Goal: Information Seeking & Learning: Learn about a topic

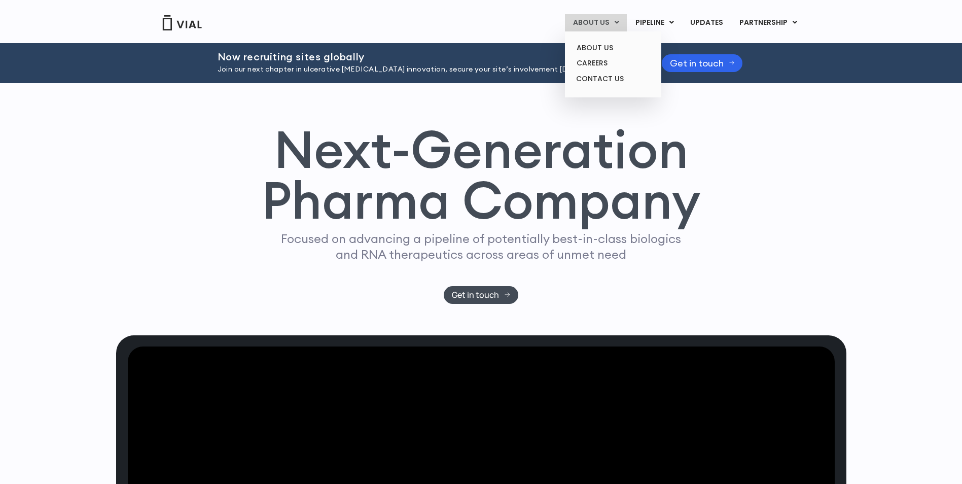
click at [605, 26] on link "ABOUT US" at bounding box center [596, 22] width 62 height 17
click at [602, 46] on link "ABOUT US" at bounding box center [613, 48] width 89 height 16
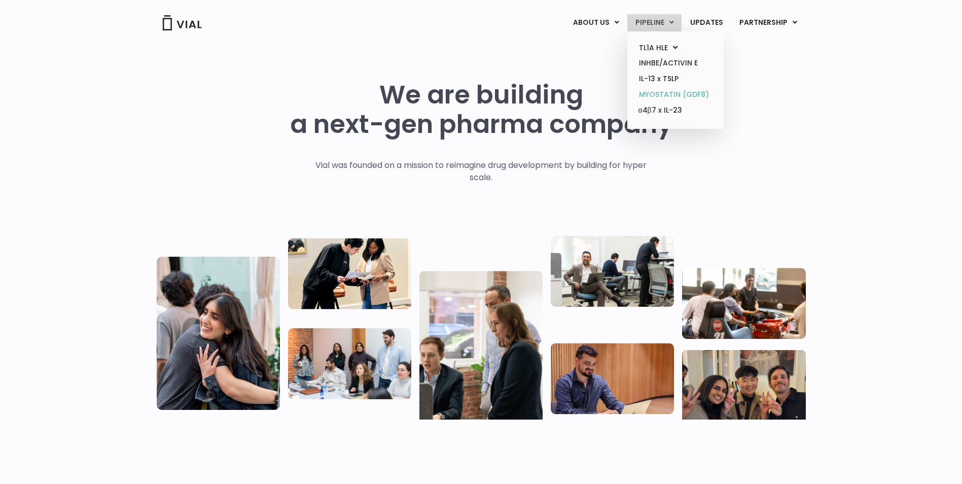
click at [655, 93] on link "MYOSTATIN (GDF8)" at bounding box center [675, 95] width 89 height 16
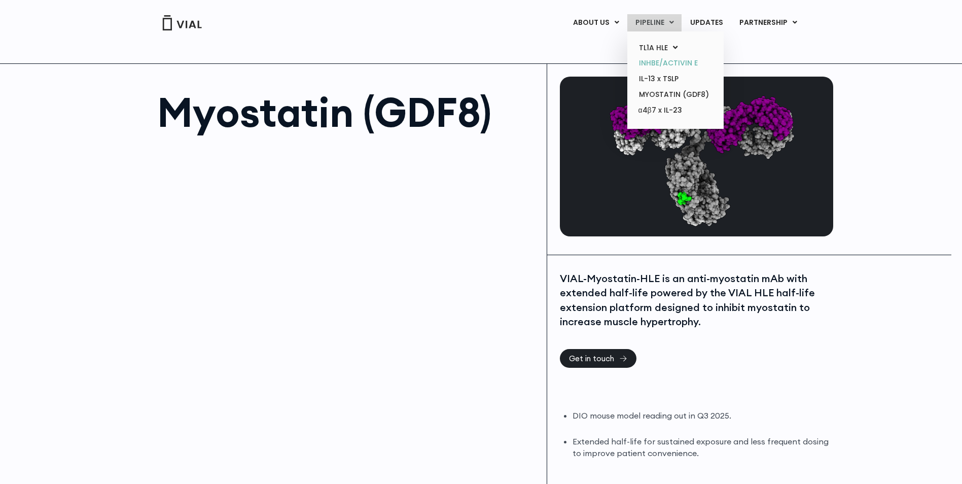
click at [669, 63] on link "INHBE/ACTIVIN E" at bounding box center [675, 63] width 89 height 16
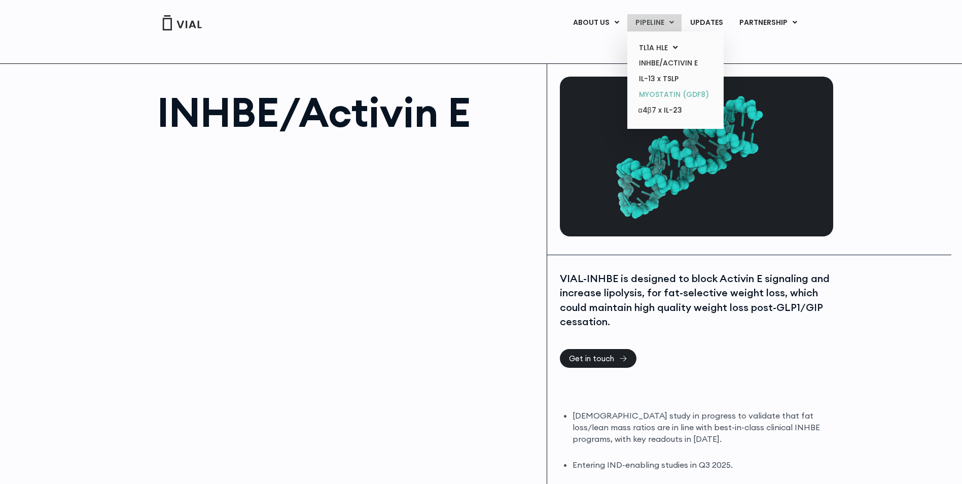
click at [658, 92] on link "MYOSTATIN (GDF8)" at bounding box center [675, 95] width 89 height 16
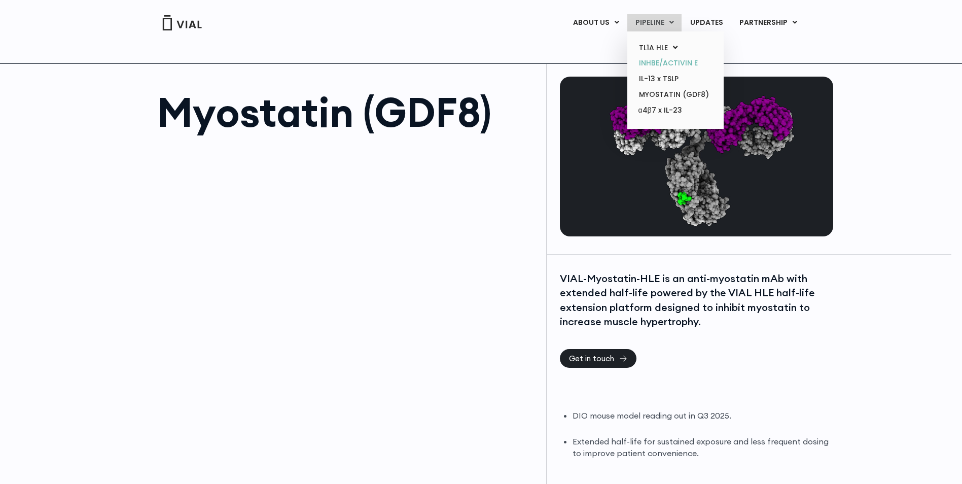
click at [655, 61] on link "INHBE/ACTIVIN E" at bounding box center [675, 63] width 89 height 16
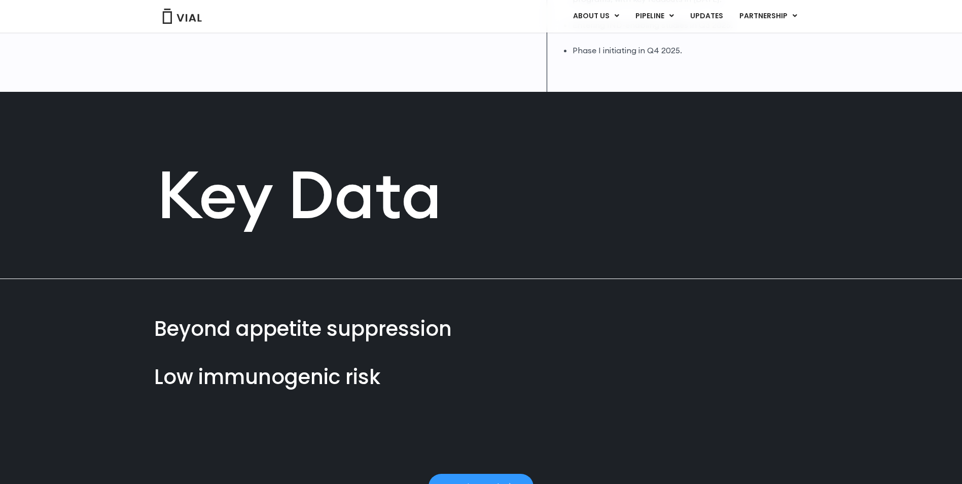
scroll to position [220, 0]
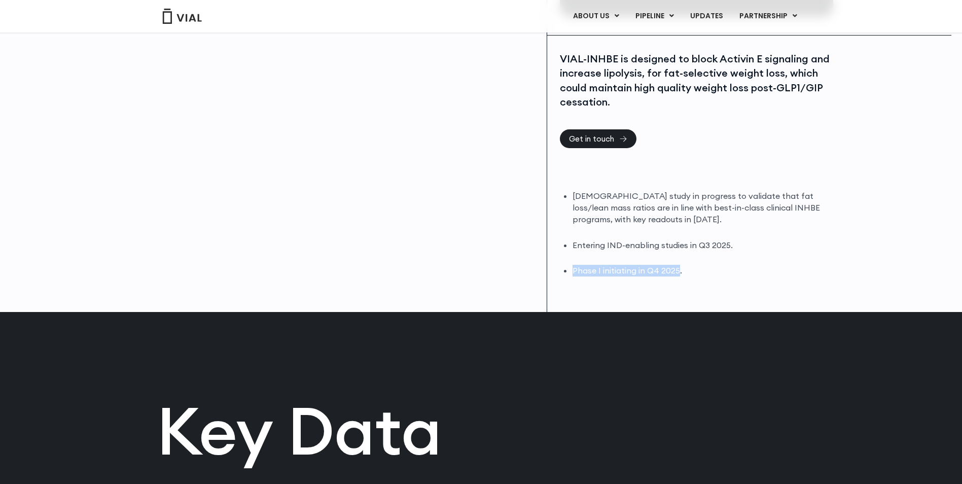
drag, startPoint x: 679, startPoint y: 271, endPoint x: 574, endPoint y: 270, distance: 105.0
click at [574, 270] on li "Phase I initiating in Q4 2025." at bounding box center [702, 271] width 258 height 12
drag, startPoint x: 574, startPoint y: 270, endPoint x: 564, endPoint y: 246, distance: 26.4
click at [573, 246] on li "Entering IND-enabling studies in Q3 2025." at bounding box center [702, 245] width 258 height 12
click at [855, 181] on div "INHBE/Activin E VIAL-INHBE is designed to block Activin E signaling and increas…" at bounding box center [481, 78] width 962 height 469
